Goal: Information Seeking & Learning: Learn about a topic

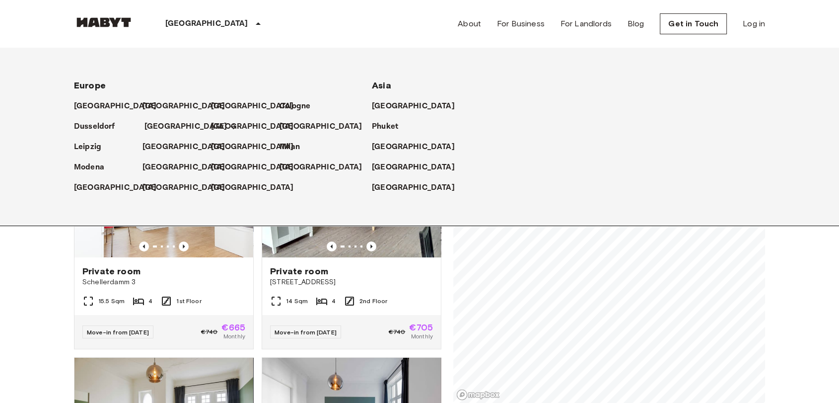
click at [167, 128] on p "[GEOGRAPHIC_DATA]" at bounding box center [185, 127] width 83 height 12
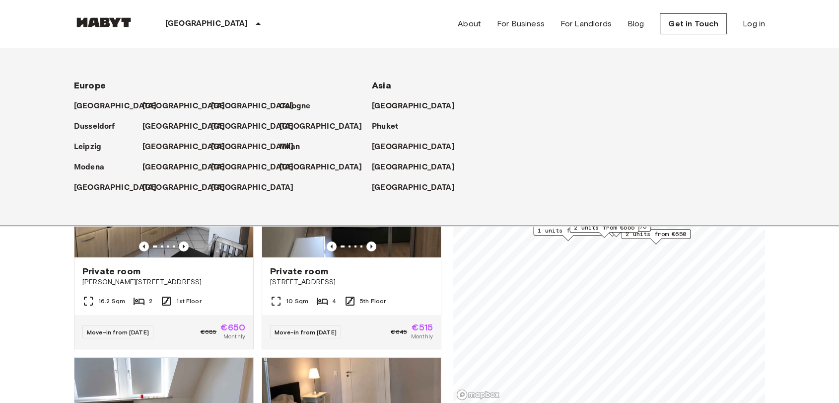
click at [198, 20] on p "[GEOGRAPHIC_DATA]" at bounding box center [206, 24] width 83 height 12
click at [252, 23] on icon at bounding box center [258, 24] width 12 height 12
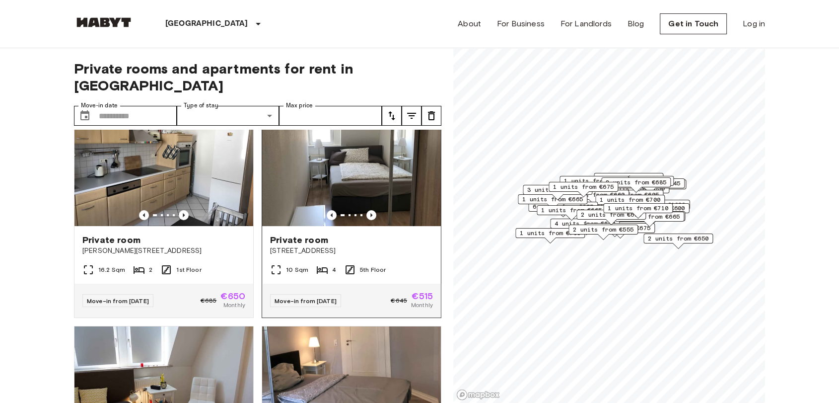
scroll to position [55, 0]
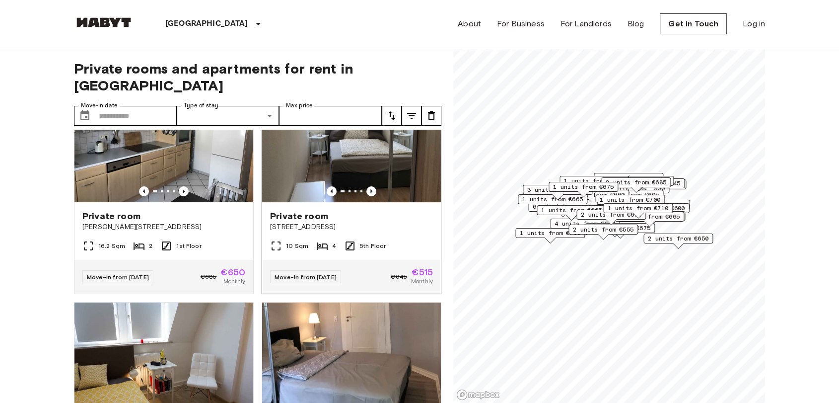
click at [341, 186] on div at bounding box center [351, 191] width 179 height 10
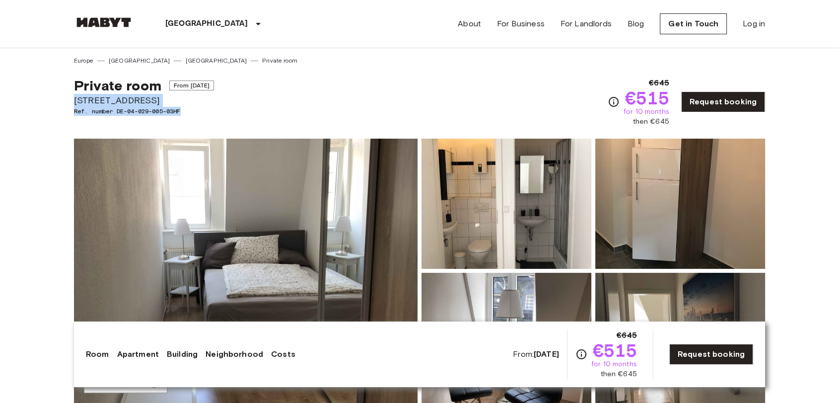
drag, startPoint x: 70, startPoint y: 100, endPoint x: 204, endPoint y: 110, distance: 134.4
copy div "Münchener Straße 55 Ref. number DE-04-029-005-03HF"
click at [517, 125] on div "Show all photos" at bounding box center [417, 263] width 695 height 280
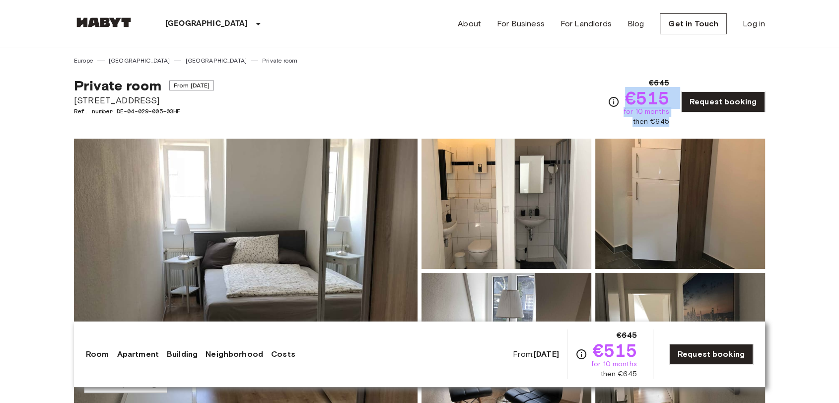
drag, startPoint x: 629, startPoint y: 98, endPoint x: 677, endPoint y: 121, distance: 52.4
click at [677, 121] on div "€645 €515 for 10 months then €645 Request booking" at bounding box center [686, 102] width 157 height 50
copy div "€515 for 10 months then €645"
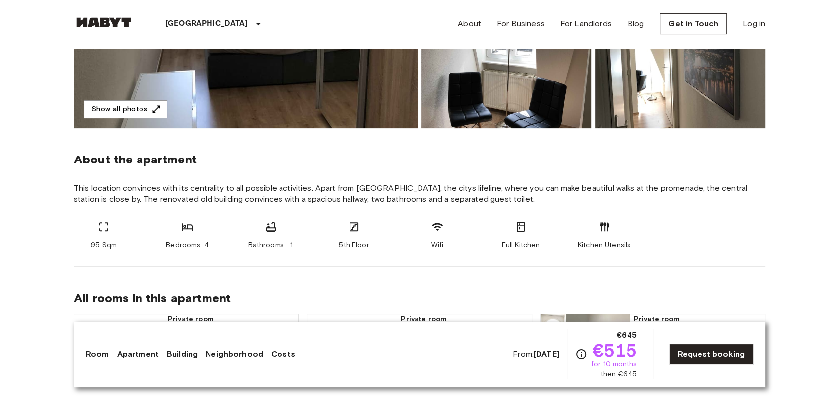
scroll to position [331, 0]
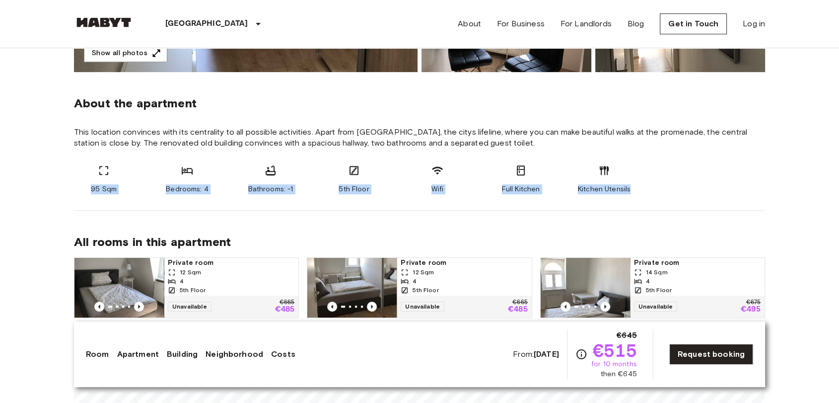
drag, startPoint x: 83, startPoint y: 194, endPoint x: 710, endPoint y: 196, distance: 626.9
click at [710, 196] on section "About the apartment This location convinces with its centrality to all possible…" at bounding box center [419, 141] width 691 height 138
copy div "95 Sqm Bedrooms: 4 Bathrooms: -1 5th Floor Wifi Full Kitchen Kitchen Utensils"
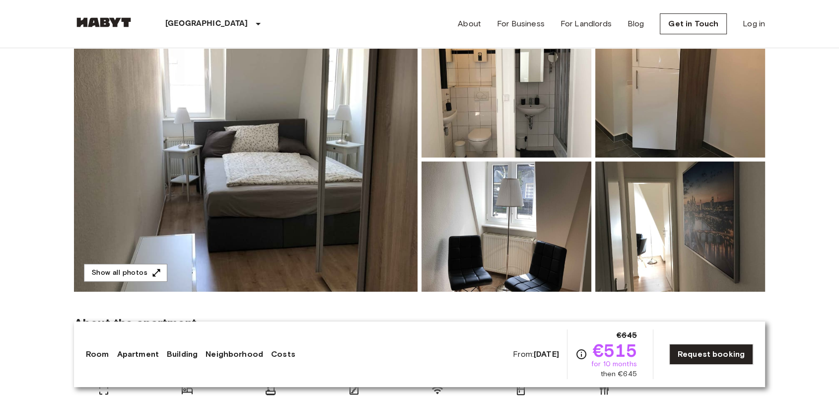
scroll to position [110, 0]
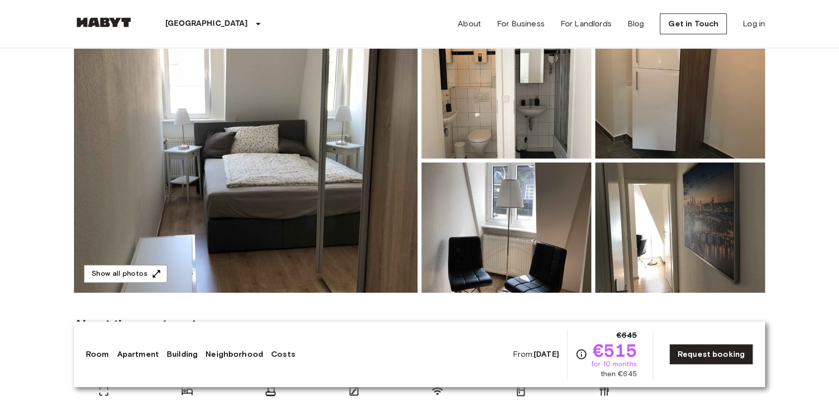
click at [474, 315] on section "About the apartment This location convinces with its centrality to all possible…" at bounding box center [419, 361] width 691 height 138
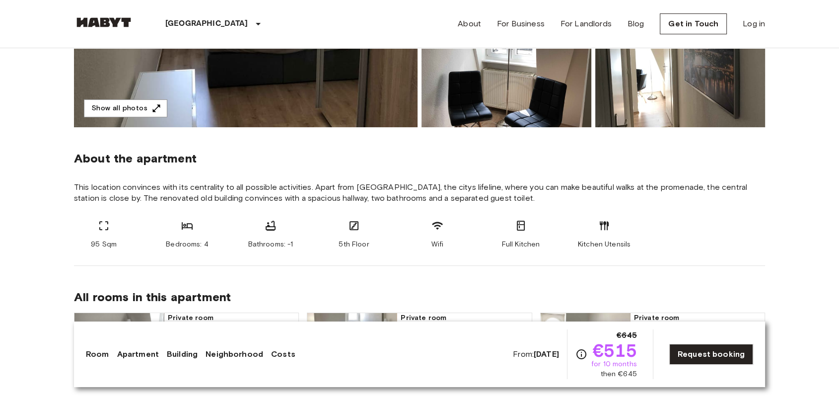
scroll to position [386, 0]
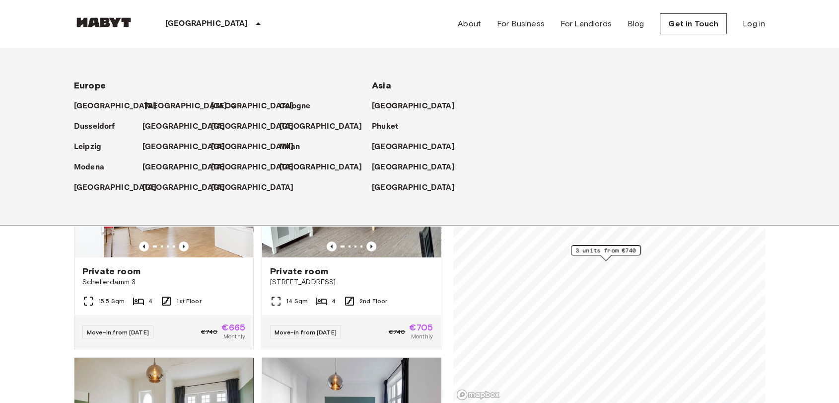
click at [166, 105] on link "[GEOGRAPHIC_DATA]" at bounding box center [190, 106] width 93 height 12
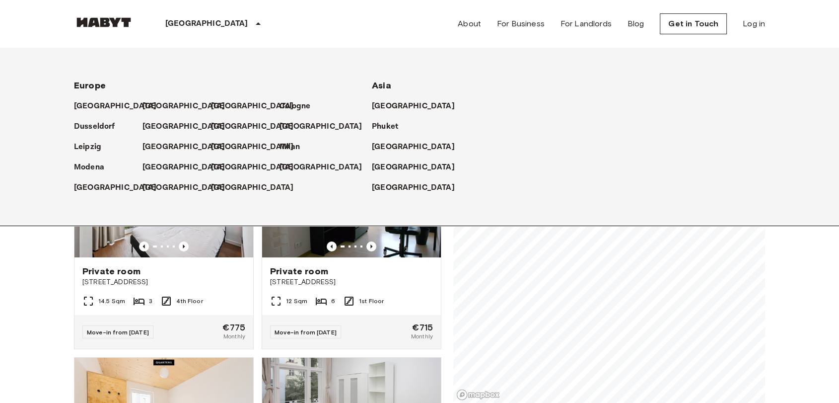
click at [252, 24] on icon at bounding box center [258, 24] width 12 height 12
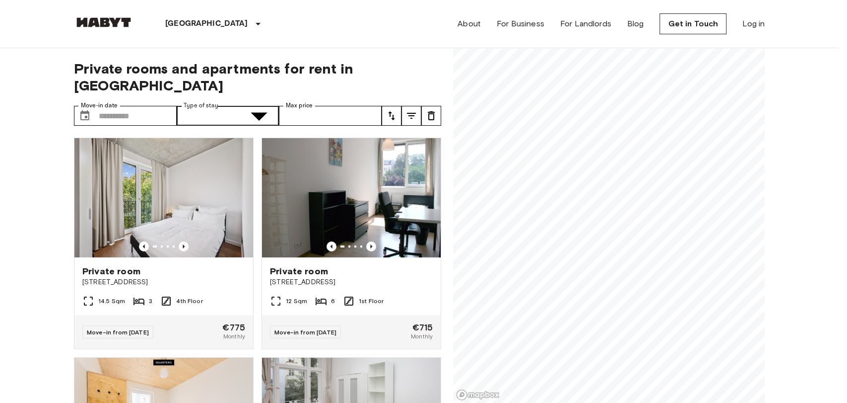
type input "******"
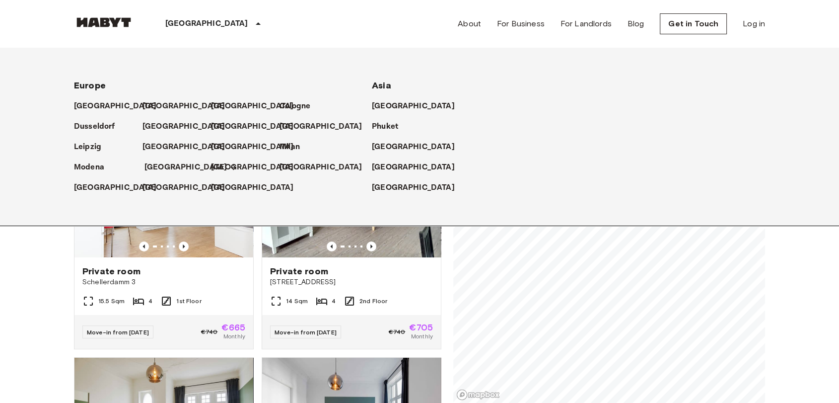
click at [168, 166] on p "[GEOGRAPHIC_DATA]" at bounding box center [185, 167] width 83 height 12
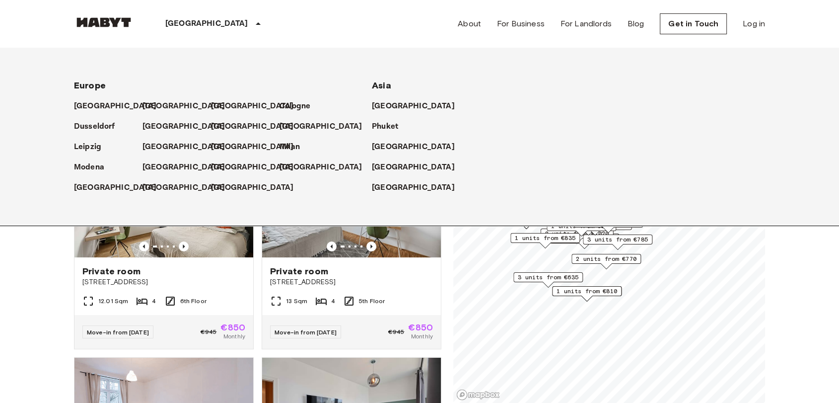
click at [252, 28] on icon at bounding box center [258, 24] width 12 height 12
